Goal: Complete application form

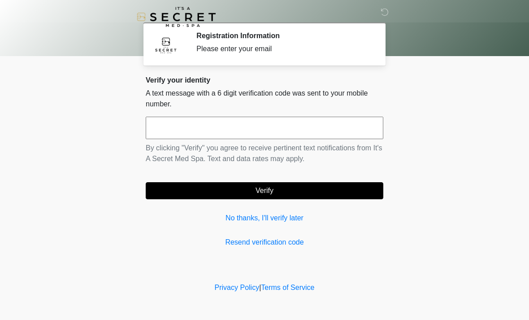
click at [293, 129] on input "text" at bounding box center [265, 128] width 238 height 22
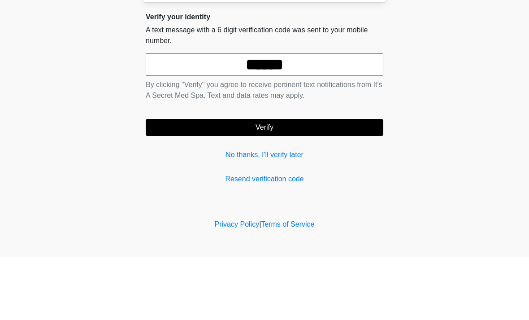
type input "******"
click at [334, 182] on button "Verify" at bounding box center [265, 190] width 238 height 17
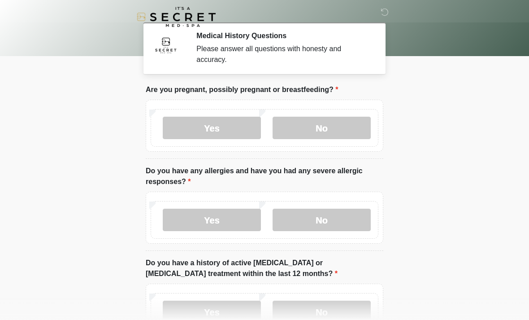
click at [339, 125] on label "No" at bounding box center [322, 128] width 98 height 22
click at [344, 216] on label "No" at bounding box center [322, 219] width 98 height 22
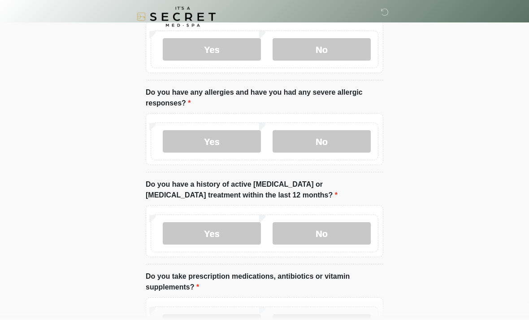
scroll to position [78, 0]
click at [348, 231] on label "No" at bounding box center [322, 233] width 98 height 22
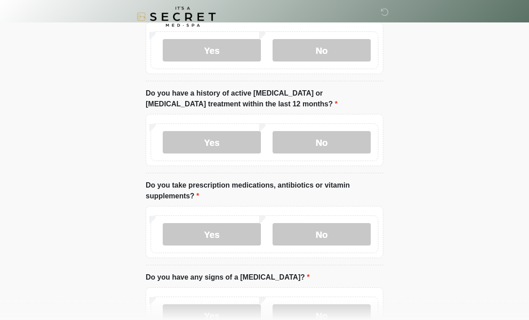
scroll to position [168, 0]
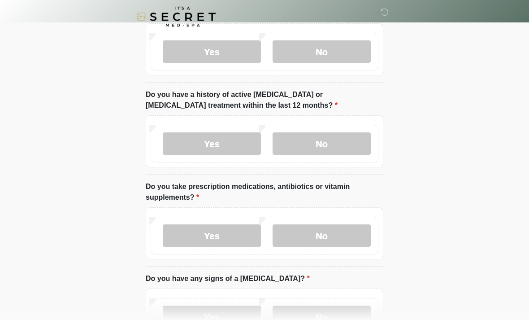
click at [334, 233] on label "No" at bounding box center [322, 236] width 98 height 22
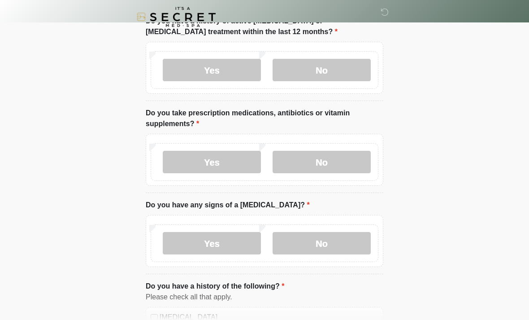
click at [342, 251] on label "No" at bounding box center [322, 243] width 98 height 22
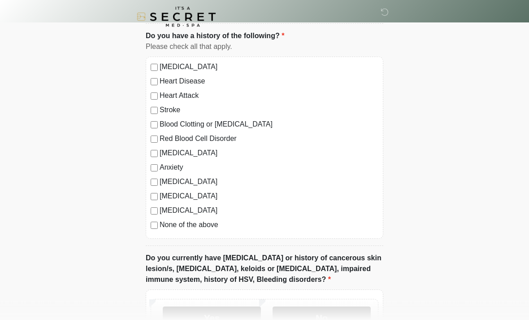
scroll to position [492, 0]
click at [206, 225] on label "None of the above" at bounding box center [269, 224] width 219 height 11
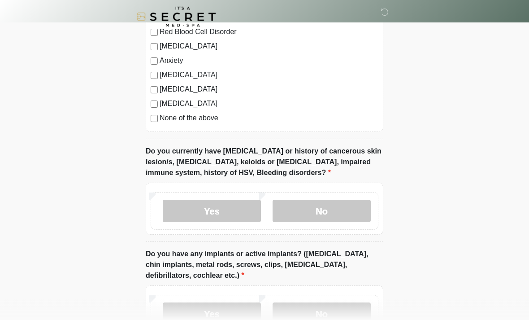
scroll to position [598, 0]
click at [352, 208] on label "No" at bounding box center [322, 210] width 98 height 22
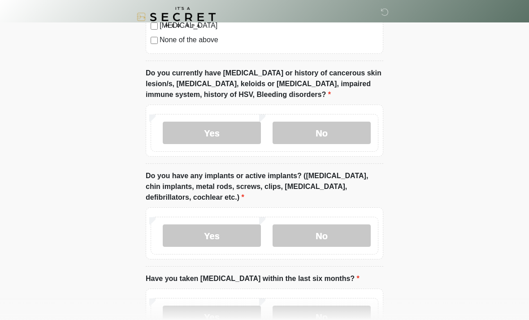
scroll to position [680, 0]
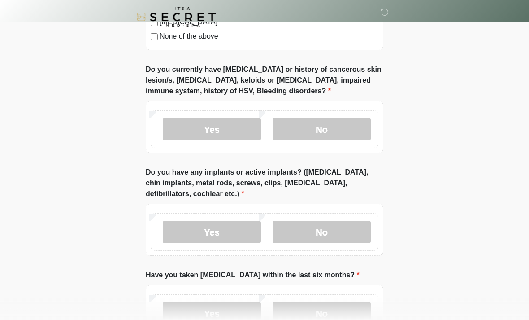
click at [338, 228] on label "No" at bounding box center [322, 232] width 98 height 22
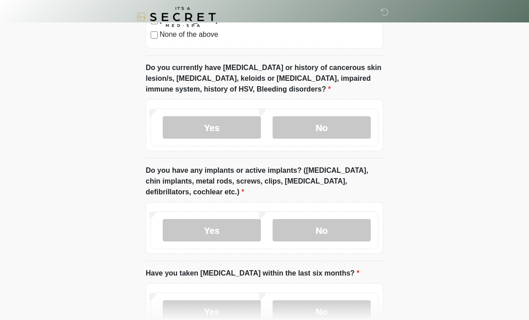
scroll to position [746, 0]
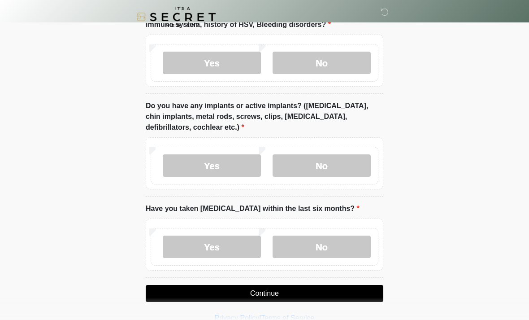
click at [338, 240] on label "No" at bounding box center [322, 246] width 98 height 22
click at [333, 295] on button "Continue" at bounding box center [265, 293] width 238 height 17
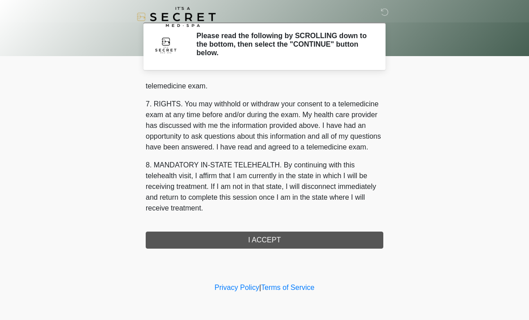
scroll to position [380, 0]
click at [284, 247] on button "I ACCEPT" at bounding box center [265, 239] width 238 height 17
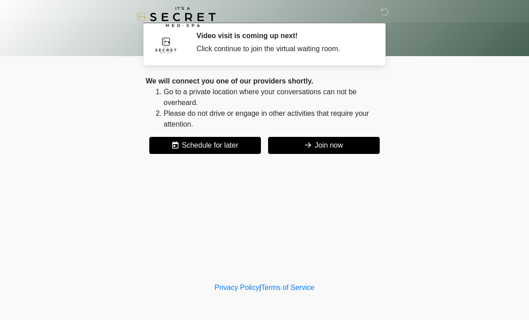
click at [347, 139] on button "Join now" at bounding box center [324, 145] width 112 height 17
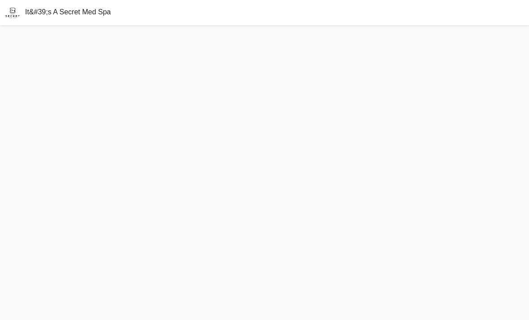
click at [487, 25] on div "It&#39;s A Secret Med Spa" at bounding box center [264, 12] width 529 height 25
